Goal: Go to known website: Access a specific website the user already knows

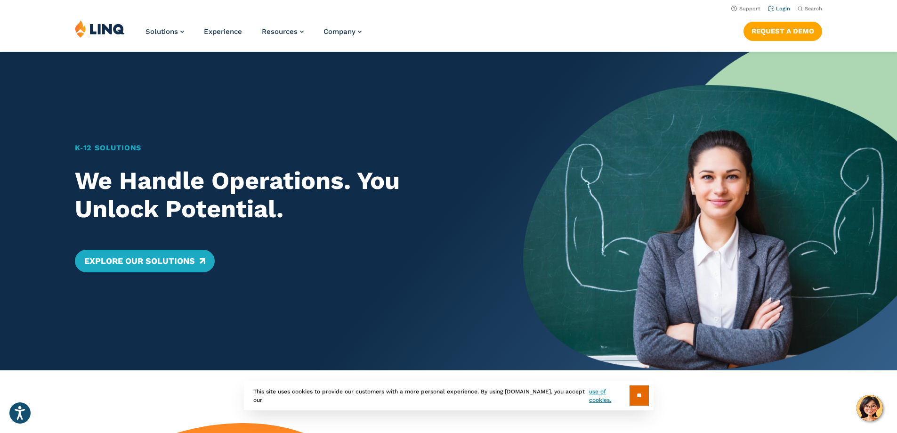
click at [773, 11] on link "Login" at bounding box center [779, 9] width 22 height 6
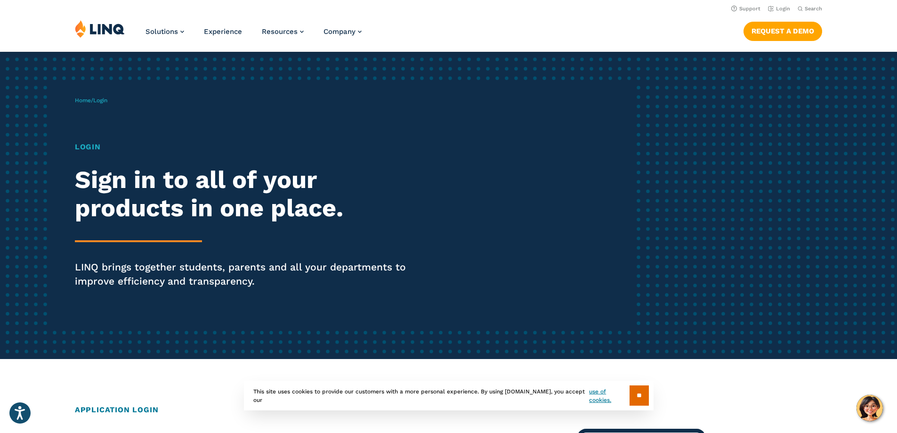
click at [97, 24] on img at bounding box center [100, 29] width 50 height 18
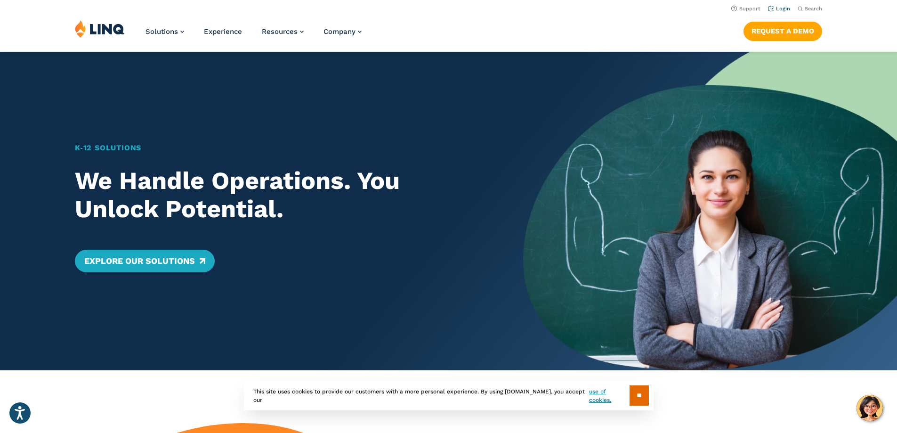
click at [776, 8] on link "Login" at bounding box center [779, 9] width 22 height 6
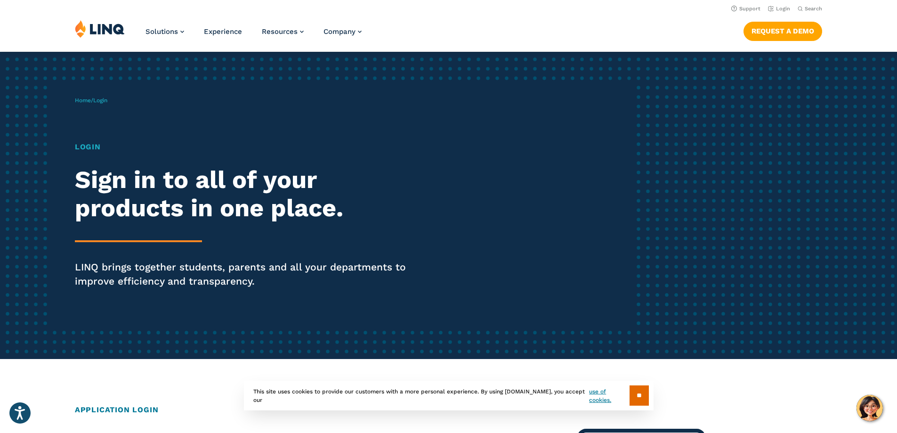
click at [81, 146] on h1 "Login" at bounding box center [248, 146] width 346 height 11
click at [88, 94] on div "Home / Login Login Sign in to all of your products in one place. LINQ brings to…" at bounding box center [355, 205] width 560 height 241
click at [85, 97] on p "Home / Login" at bounding box center [91, 100] width 32 height 8
click at [85, 98] on link "Home" at bounding box center [83, 100] width 16 height 7
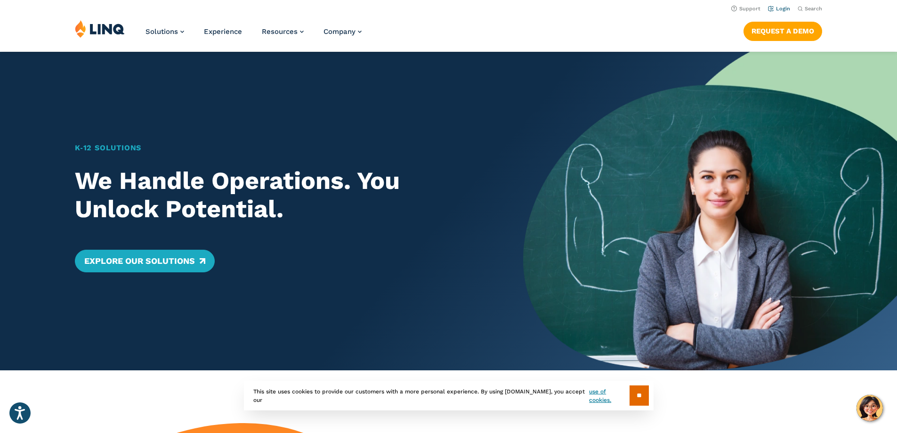
click at [782, 10] on link "Login" at bounding box center [779, 9] width 22 height 6
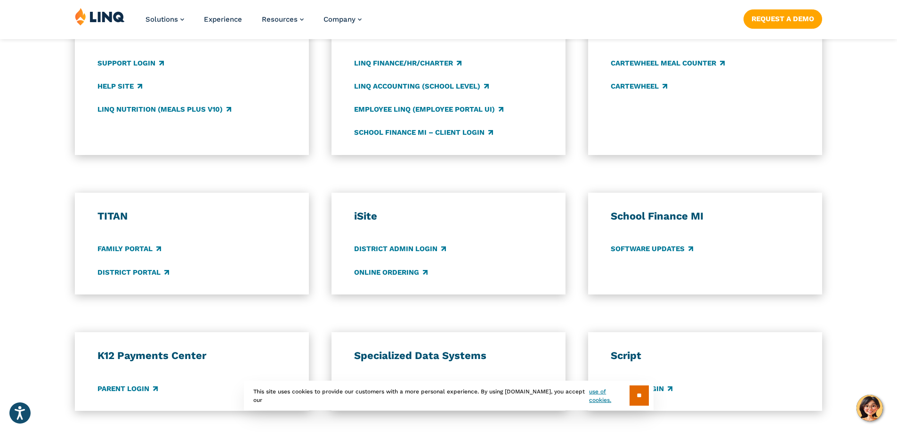
scroll to position [628, 0]
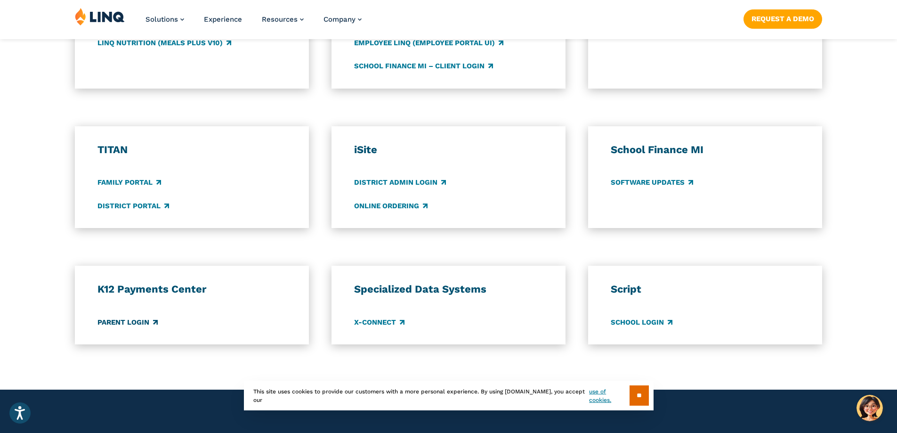
click at [112, 323] on link "Parent Login" at bounding box center [127, 322] width 60 height 10
click at [140, 181] on link "Family Portal" at bounding box center [129, 183] width 64 height 10
